Goal: Information Seeking & Learning: Learn about a topic

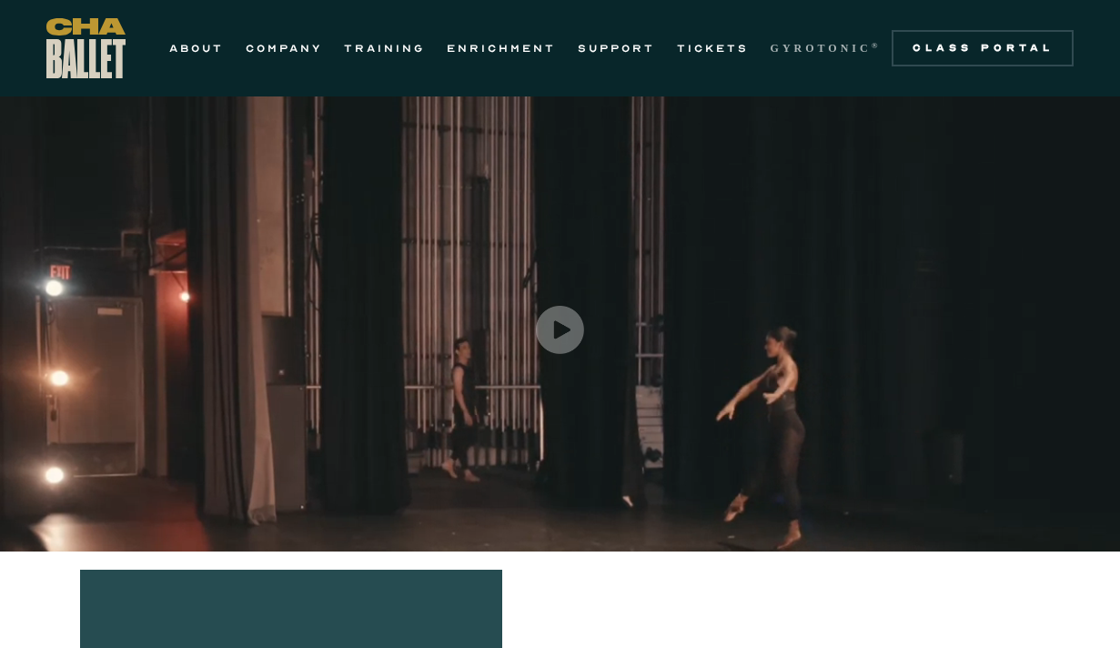
click at [784, 46] on strong "GYROTONIC" at bounding box center [821, 48] width 101 height 13
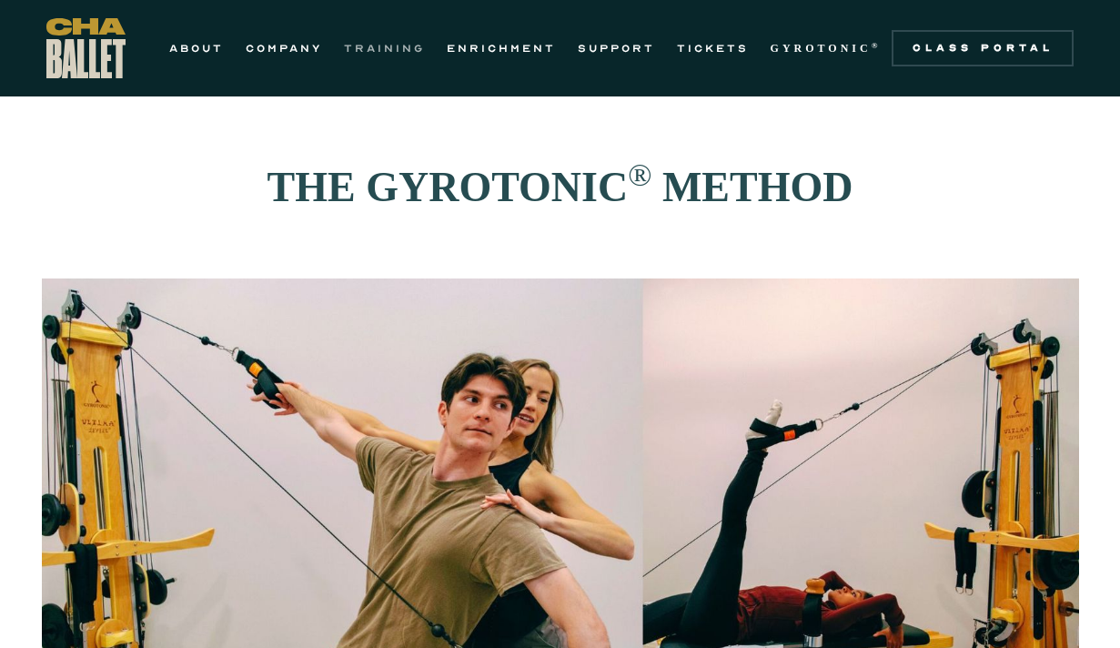
click at [392, 42] on link "TRAINING" at bounding box center [384, 48] width 81 height 22
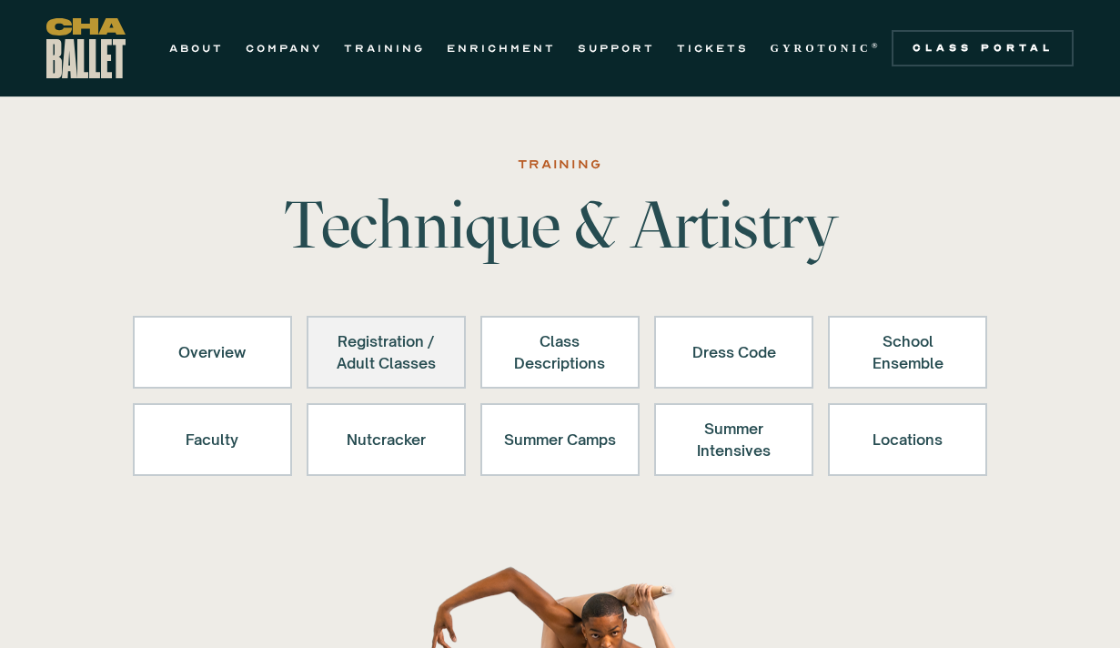
click at [430, 351] on div "Registration / Adult Classes" at bounding box center [386, 352] width 112 height 44
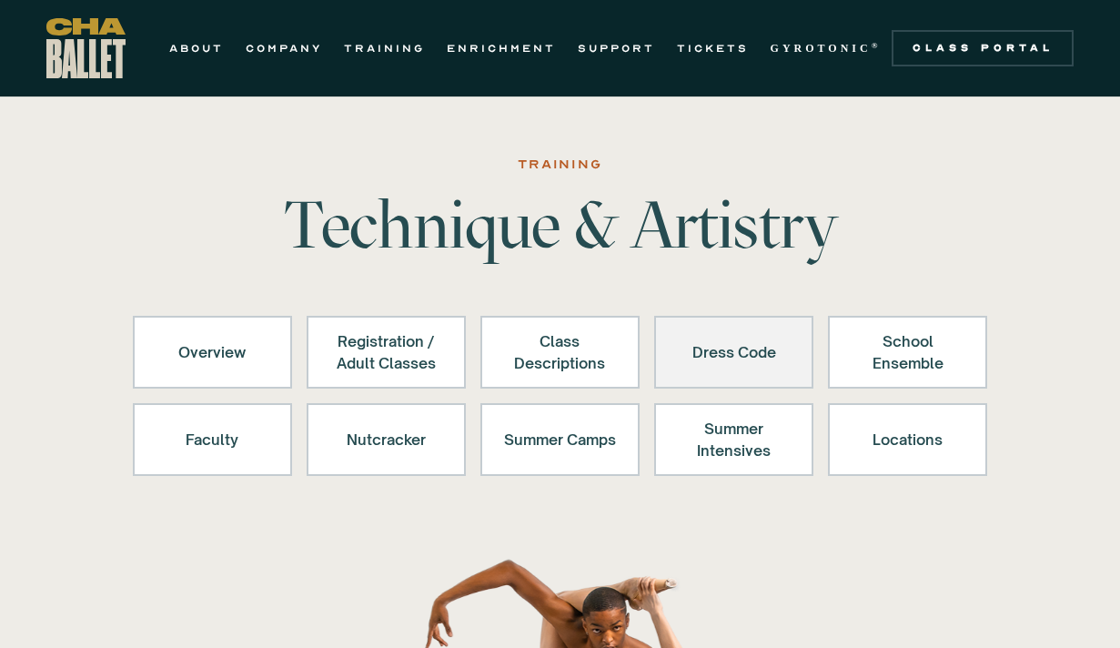
click at [762, 348] on div "Dress Code" at bounding box center [734, 352] width 112 height 44
click at [701, 343] on div "Dress Code" at bounding box center [734, 352] width 112 height 44
click at [717, 362] on div "Dress Code" at bounding box center [734, 352] width 112 height 44
click at [727, 371] on div "Dress Code" at bounding box center [734, 352] width 112 height 44
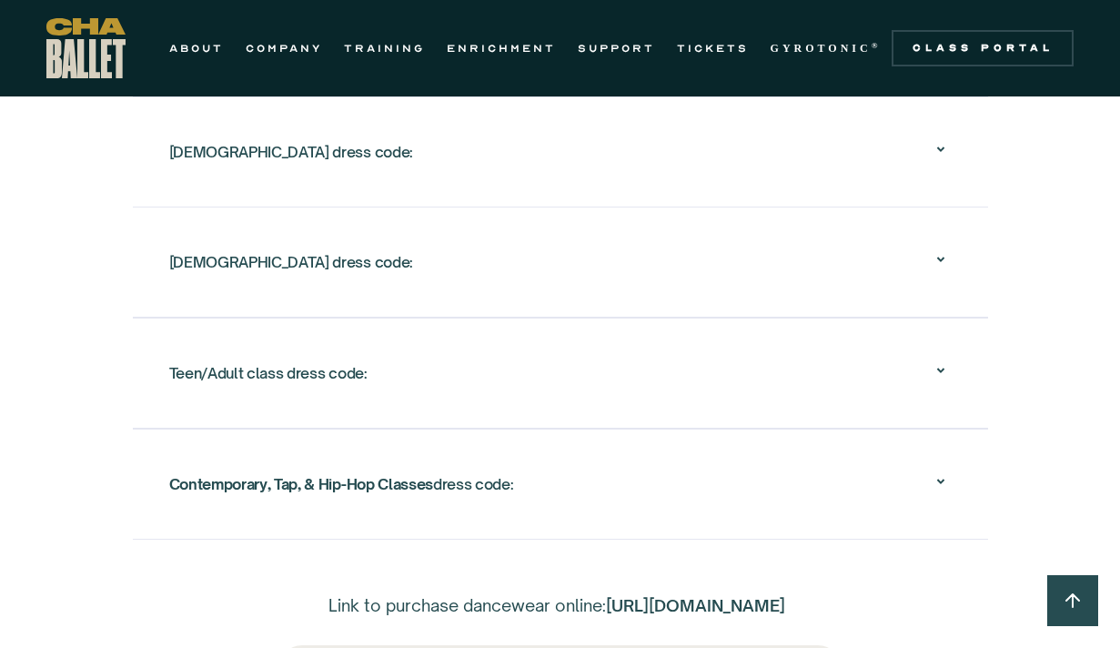
scroll to position [3305, 0]
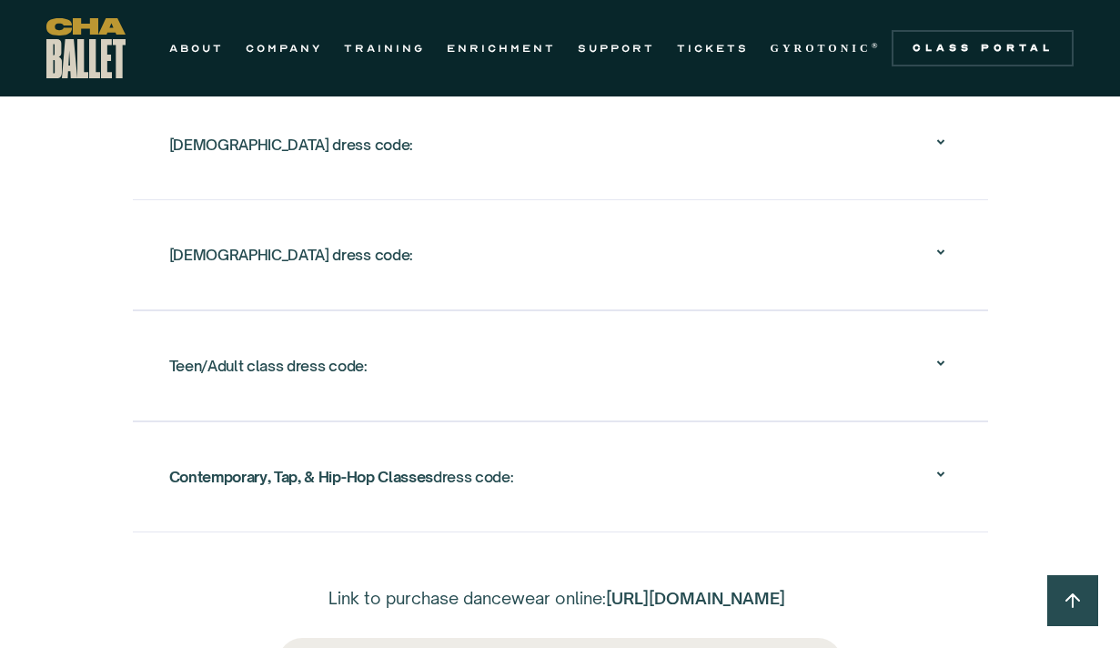
click at [493, 382] on div "Teen/Adult class dress code:" at bounding box center [560, 366] width 782 height 58
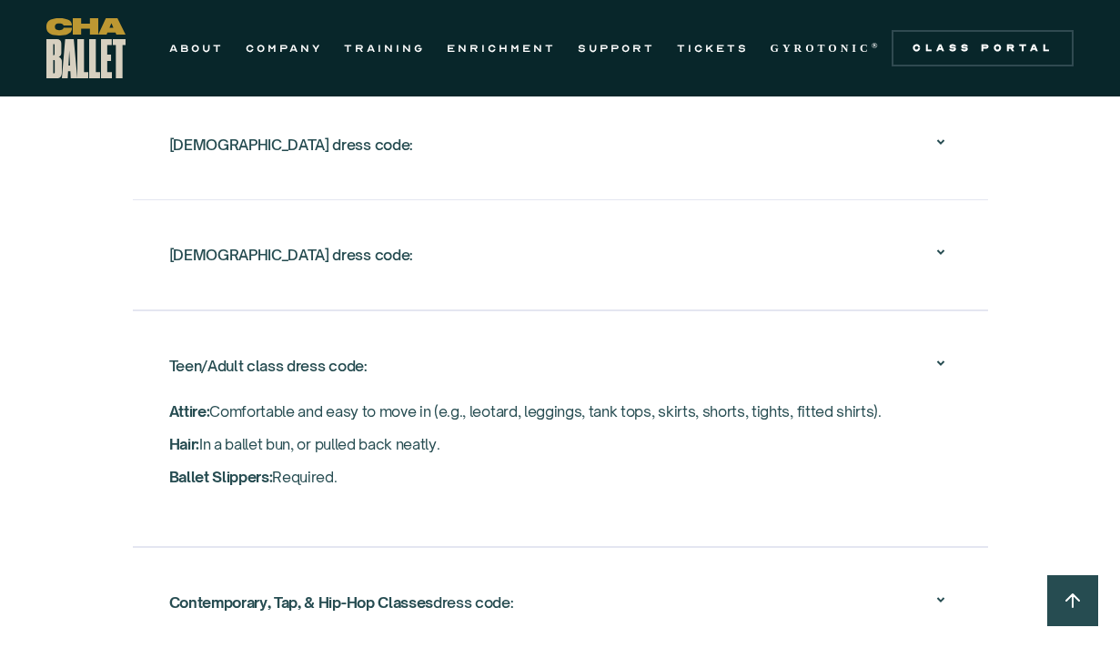
click at [493, 382] on div "Teen/Adult class dress code:" at bounding box center [560, 366] width 782 height 58
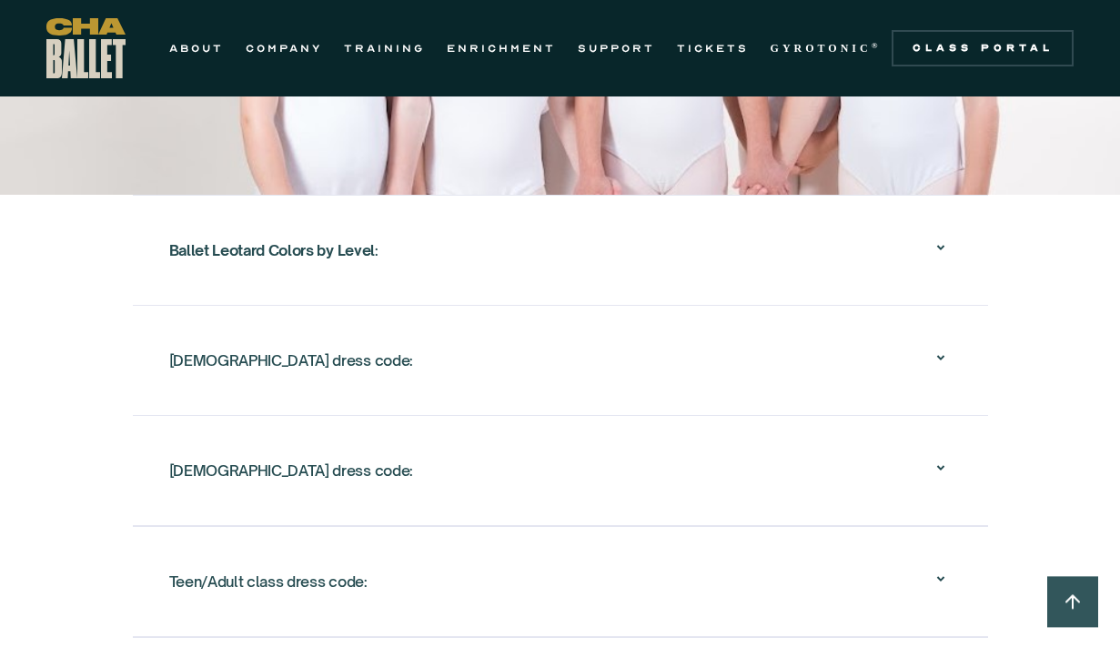
scroll to position [3089, 0]
click at [396, 390] on div "Female dress code: ‍ Leotard: Solid color in class color. ‍ Tights: Light pink …" at bounding box center [560, 361] width 855 height 110
click at [392, 378] on div "Female dress code:" at bounding box center [560, 361] width 782 height 58
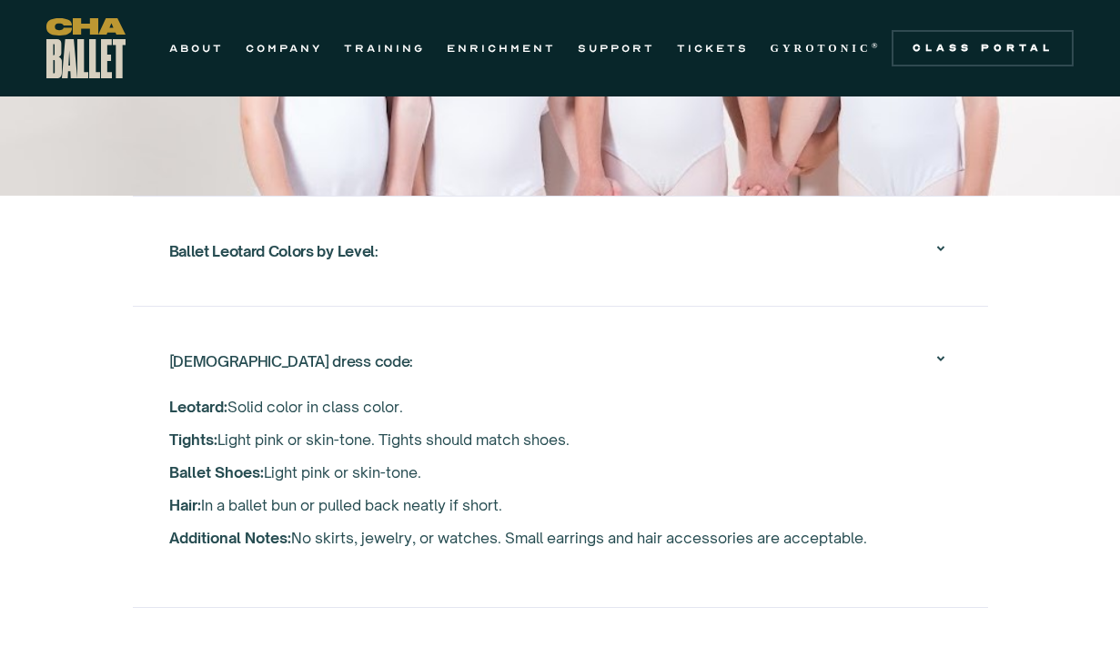
click at [392, 378] on div "Female dress code:" at bounding box center [560, 361] width 782 height 58
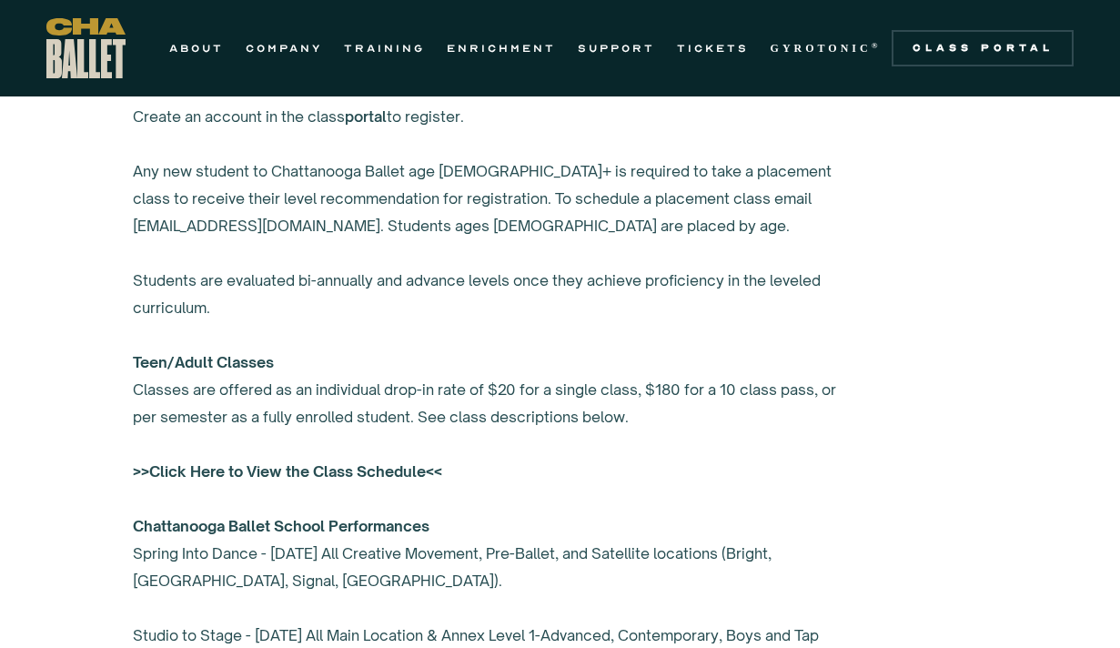
scroll to position [1260, 0]
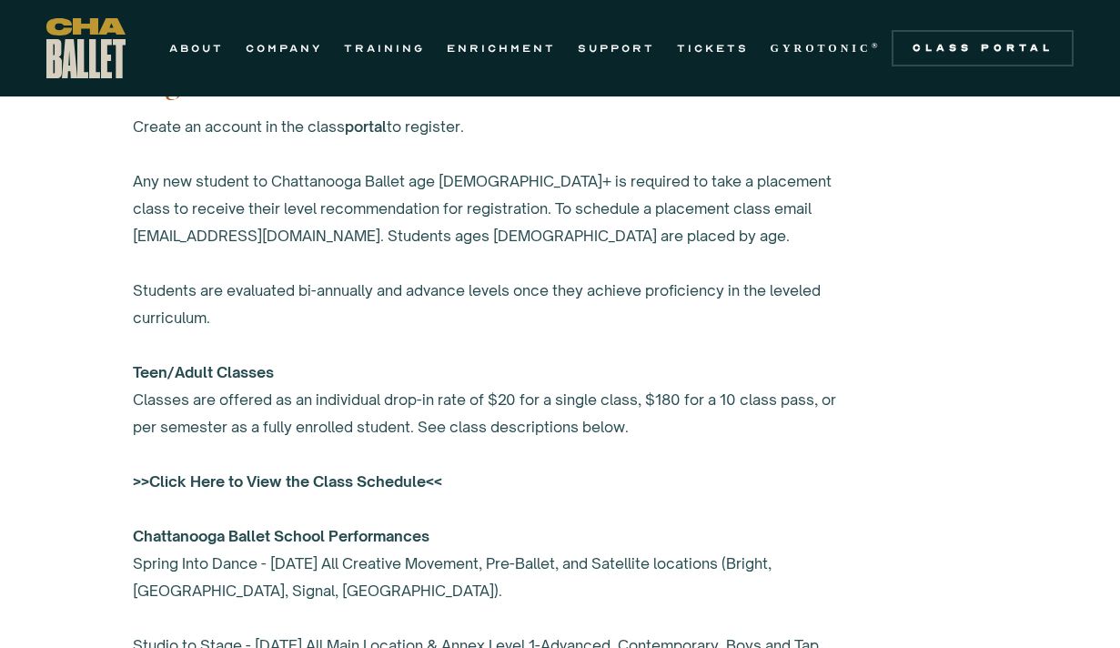
click at [367, 478] on strong ">>Click Here to View the Class Schedule<<" at bounding box center [287, 481] width 309 height 18
